Goal: Check status: Check status

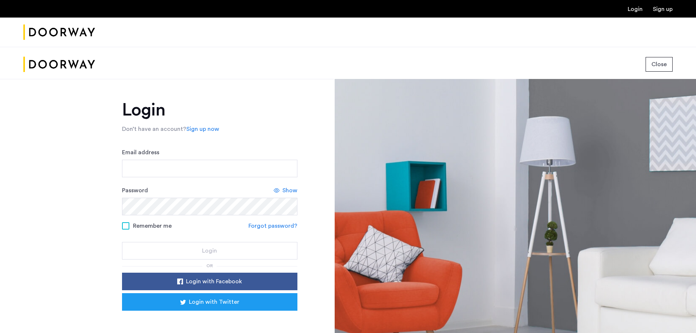
click at [637, 9] on link "Login" at bounding box center [635, 9] width 15 height 6
click at [191, 163] on input "Email address" at bounding box center [209, 169] width 175 height 18
type input "**********"
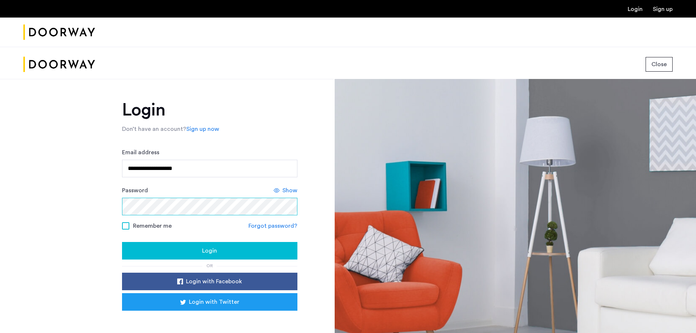
click at [122, 242] on button "Login" at bounding box center [209, 251] width 175 height 18
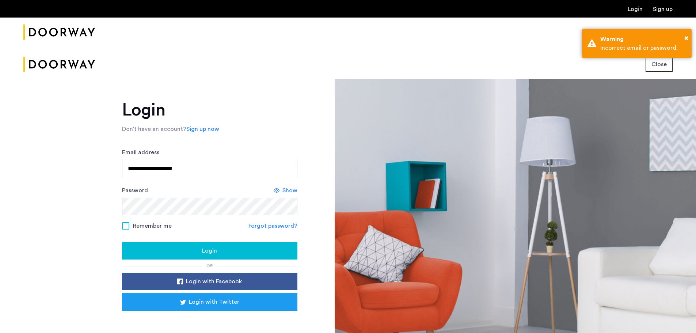
click at [661, 64] on span "Close" at bounding box center [659, 64] width 15 height 9
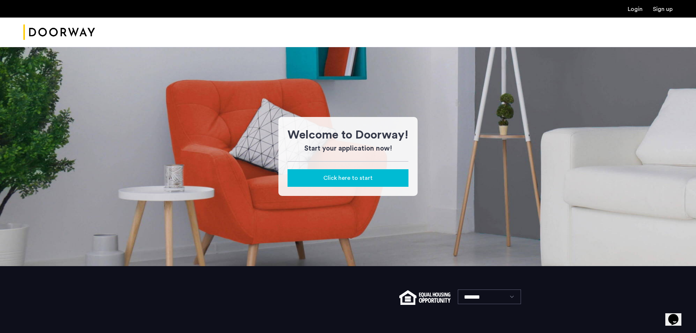
click at [59, 34] on img "Cazamio Logo" at bounding box center [59, 32] width 72 height 27
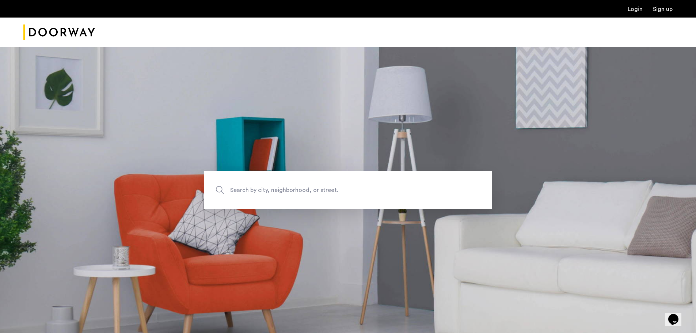
click at [638, 10] on link "Login" at bounding box center [635, 9] width 15 height 6
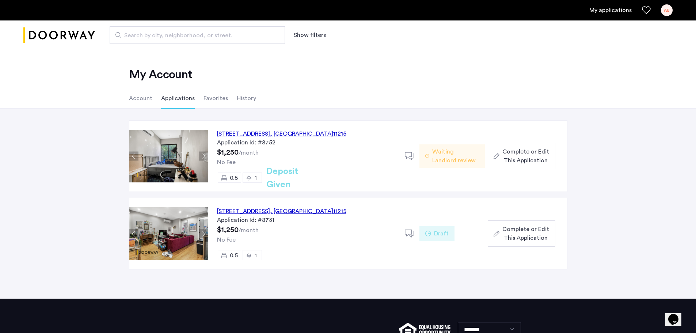
click at [332, 154] on div "[STREET_ADDRESS] Application Id: #8752 $1,250 /month No Fee 0.5 1 Deposit Given" at bounding box center [306, 156] width 197 height 71
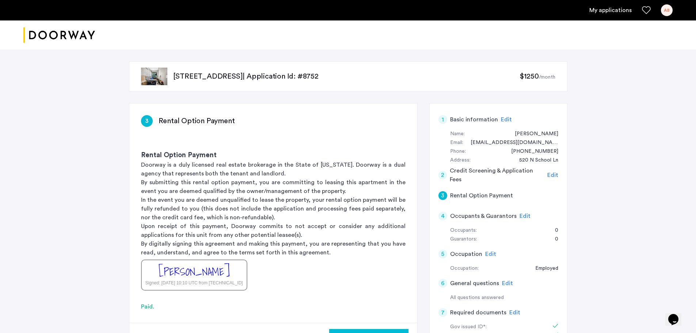
click at [551, 75] on sub "/month" at bounding box center [547, 77] width 16 height 5
click at [625, 12] on link "My applications" at bounding box center [611, 10] width 42 height 9
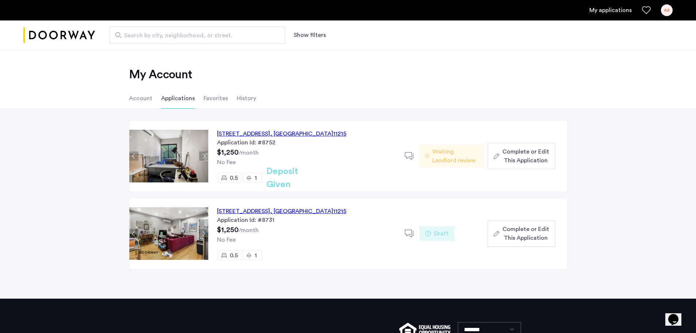
click at [449, 161] on span "Waiting Landlord review" at bounding box center [455, 156] width 47 height 18
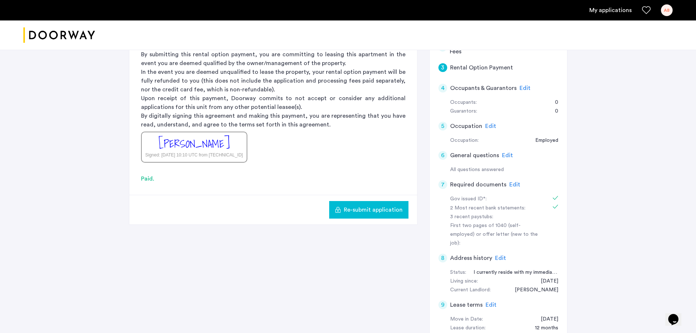
scroll to position [138, 0]
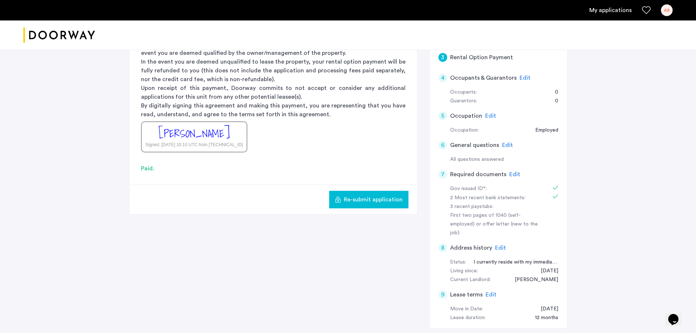
click at [551, 267] on div "07/01/2025" at bounding box center [546, 271] width 25 height 9
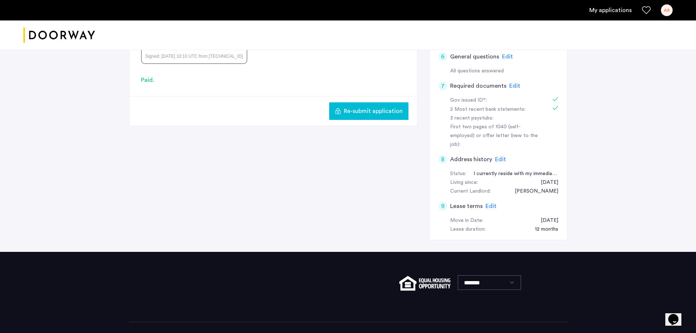
scroll to position [223, 0]
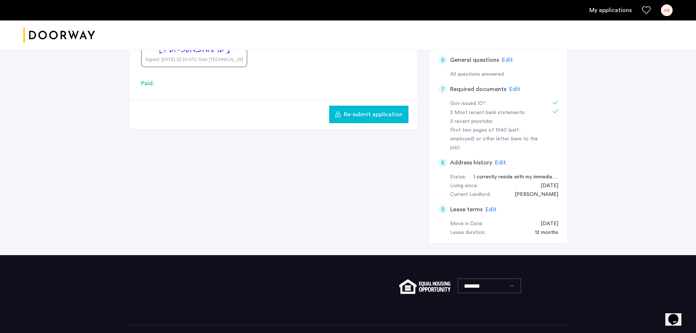
click at [486, 207] on span "Edit" at bounding box center [491, 210] width 11 height 6
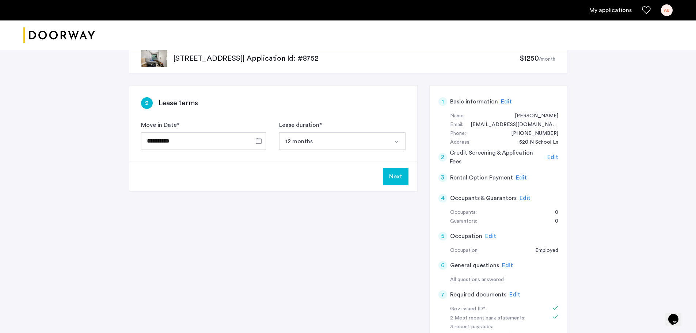
scroll to position [0, 0]
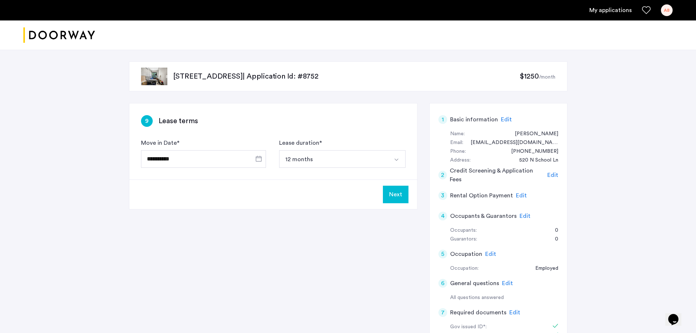
click at [475, 152] on div "Phone: (717) 925-9980" at bounding box center [504, 151] width 108 height 9
click at [552, 178] on div "Edit" at bounding box center [553, 175] width 11 height 9
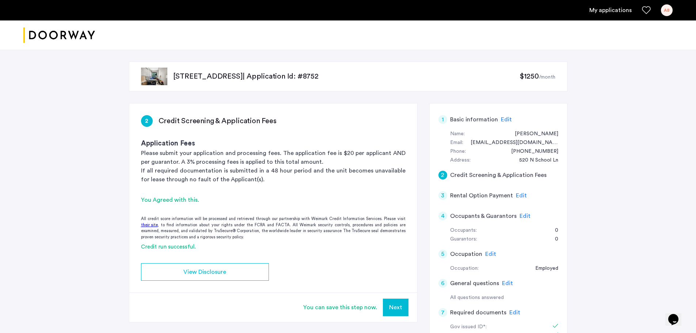
click at [600, 13] on link "My applications" at bounding box center [611, 10] width 42 height 9
